Goal: Transaction & Acquisition: Purchase product/service

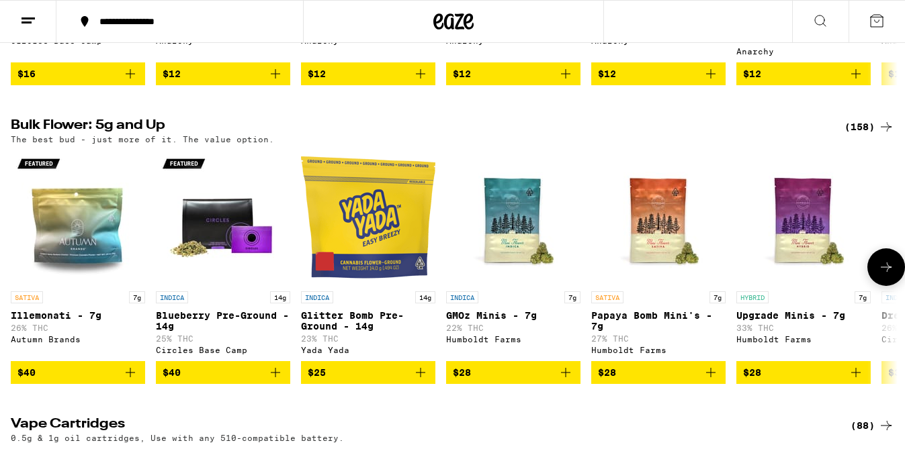
scroll to position [1309, 0]
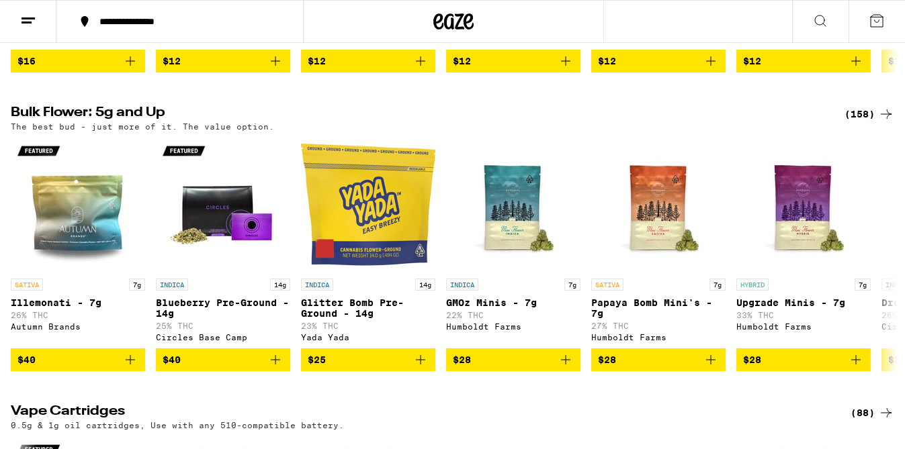
click at [860, 122] on div "(158)" at bounding box center [869, 114] width 50 height 16
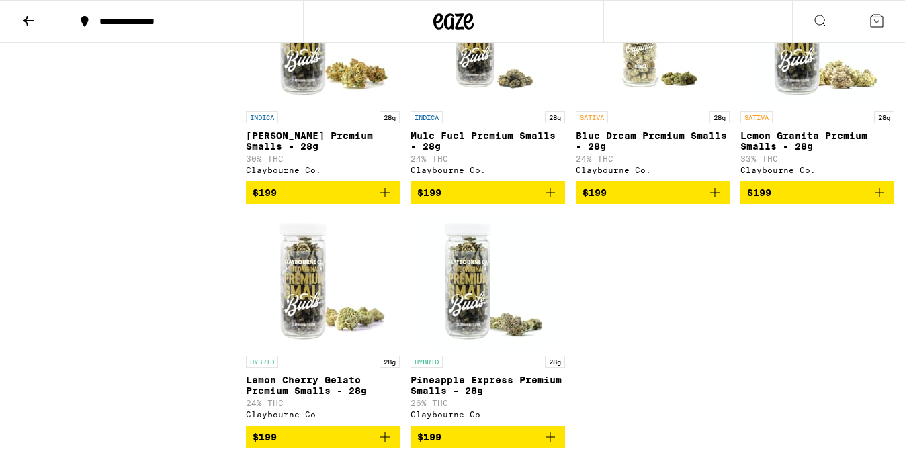
scroll to position [9427, 0]
